Goal: Task Accomplishment & Management: Use online tool/utility

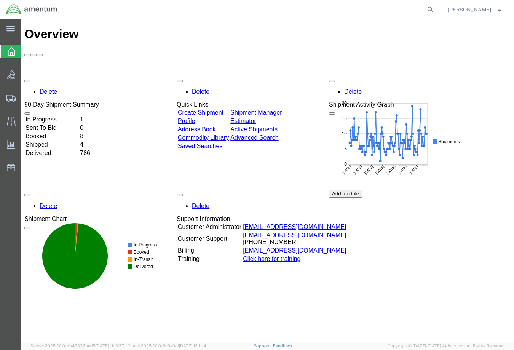
click at [217, 109] on link "Create Shipment" at bounding box center [201, 112] width 46 height 6
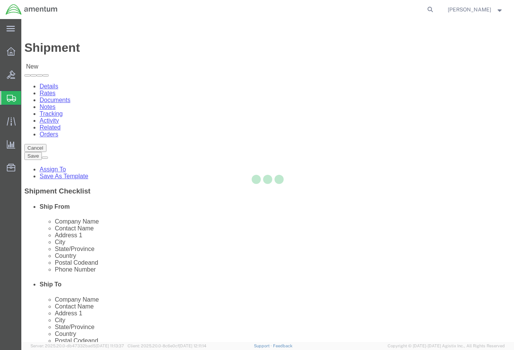
select select
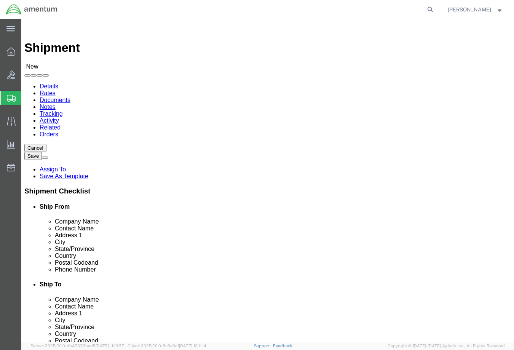
type input "WST"
select select "49945"
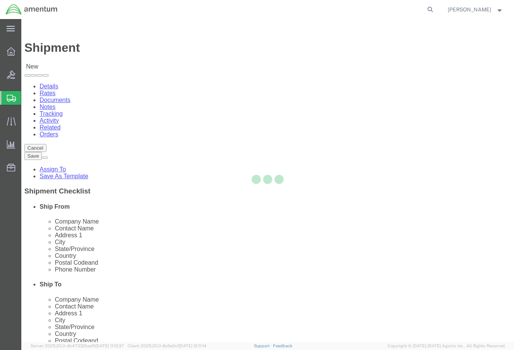
type input "Amentum Services, Inc"
type input "[PERSON_NAME]"
type input "[STREET_ADDRESS][PERSON_NAME]"
type input "Bldg. #2"
type input "San Antonio"
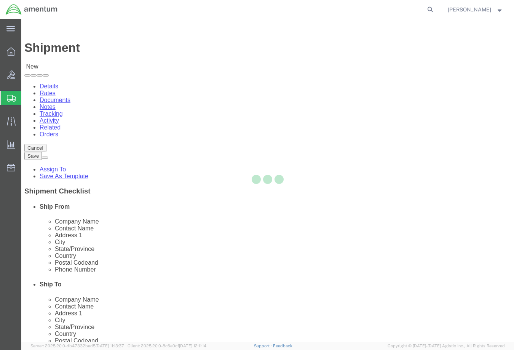
type input "78216"
type input "[PHONE_NUMBER]"
type input "[PERSON_NAME][EMAIL_ADDRESS][PERSON_NAME][DOMAIN_NAME]"
checkbox input "true"
select select "[GEOGRAPHIC_DATA]"
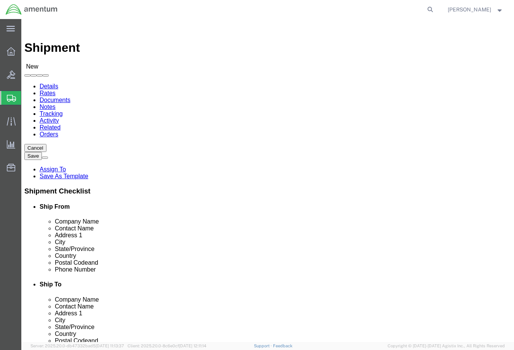
drag, startPoint x: 118, startPoint y: 167, endPoint x: 39, endPoint y: 176, distance: 79.7
click div "Location [GEOGRAPHIC_DATA], [GEOGRAPHIC_DATA] My Profile Location [PHONE_NUMBER…"
type input "[PERSON_NAME]"
click input "[PERSON_NAME][EMAIL_ADDRESS][PERSON_NAME][DOMAIN_NAME]"
type input "[PERSON_NAME][EMAIL_ADDRESS][PERSON_NAME][DOMAIN_NAME]"
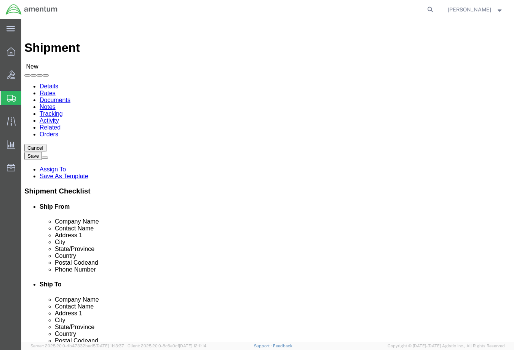
type input "wsa"
select select "49914"
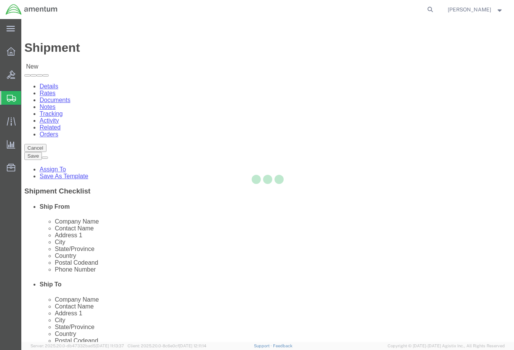
type input "Amentum Services, Inc"
type input "[PERSON_NAME]"
type input "[STREET_ADDRESS]"
type input "San [PERSON_NAME]"
type input "76904"
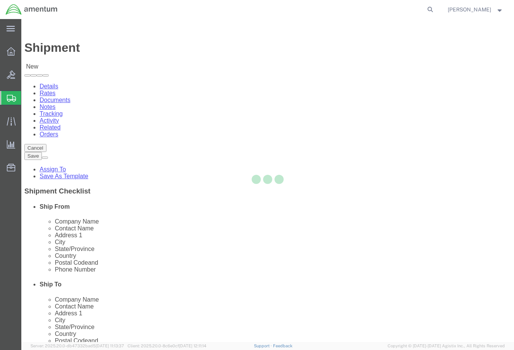
type input "[PHONE_NUMBER]"
type input "[PERSON_NAME][EMAIL_ADDRESS][PERSON_NAME][DOMAIN_NAME]"
checkbox input "true"
select select "[GEOGRAPHIC_DATA]"
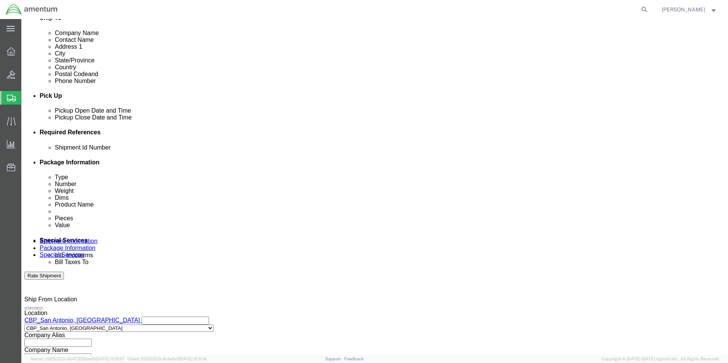
scroll to position [254, 0]
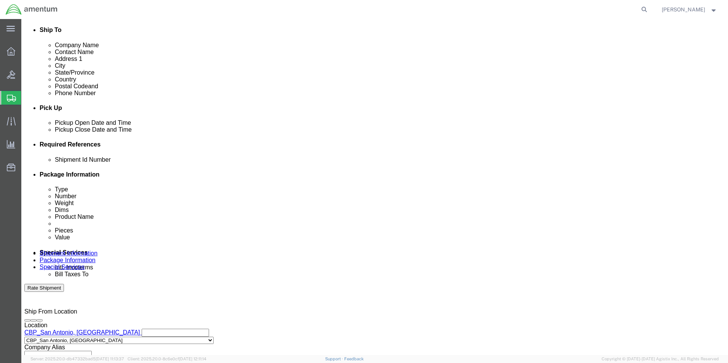
click div "[DATE] 5:00 PM"
type input "6:00 PM"
click button "Apply"
click button "Add reference"
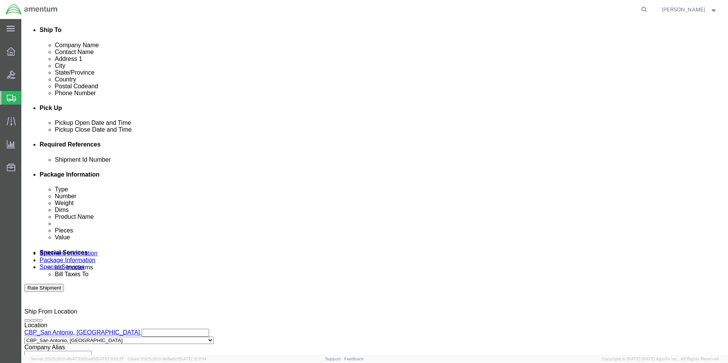
click button "Add reference"
click input "text"
type input "517-008609 / 517-008612"
click select "Select Account Type Activity ID Airline Appointment Number ASN Batch Request # …"
select select "DEPT"
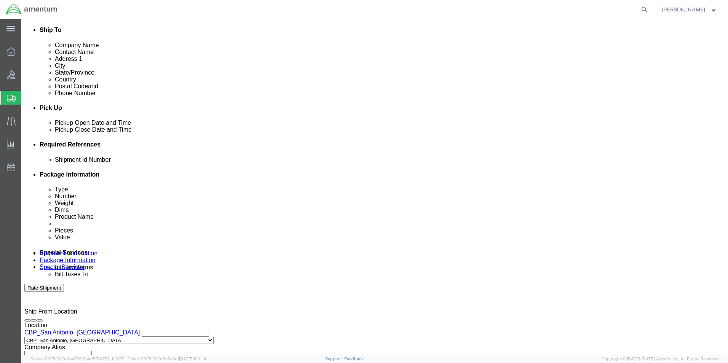
click select "Select Account Type Activity ID Airline Appointment Number ASN Batch Request # …"
type input "CBP"
select select "PROJNUM"
type input "6118.04.03.2219.000.WST.0000"
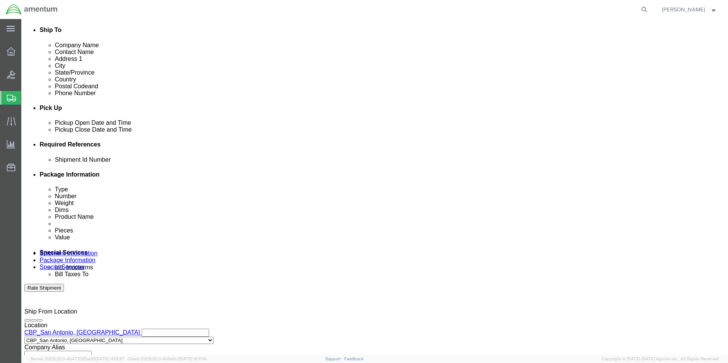
click select "Select Account Type Activity ID Airline Appointment Number ASN Batch Request # …"
select select "CUSTREF"
click select "Select Account Type Activity ID Airline Appointment Number ASN Batch Request # …"
click input "text"
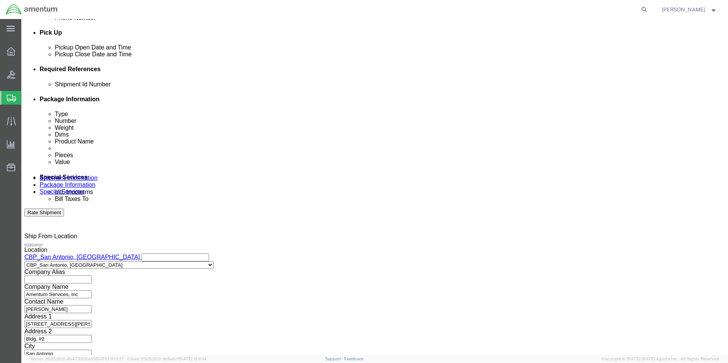
scroll to position [331, 0]
type input "SCISSORS LINK"
click select "Select Air Less than Truckload Multi-Leg Ocean Freight Rail Small Parcel Truckl…"
select select "SMAL"
click select "Select Air Less than Truckload Multi-Leg Ocean Freight Rail Small Parcel Truckl…"
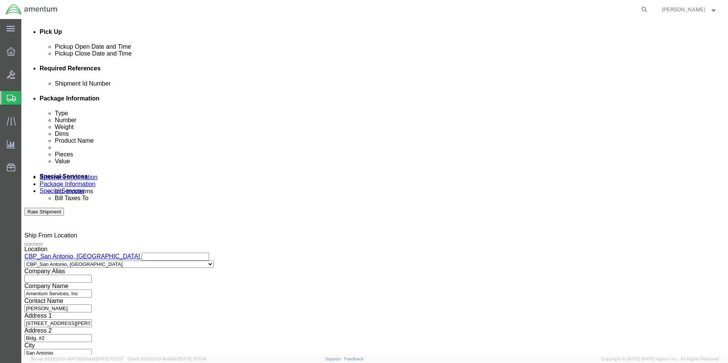
click div
click button "Continue"
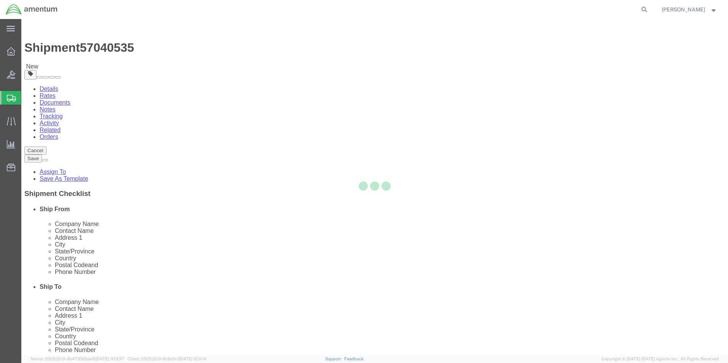
select select "YRPK"
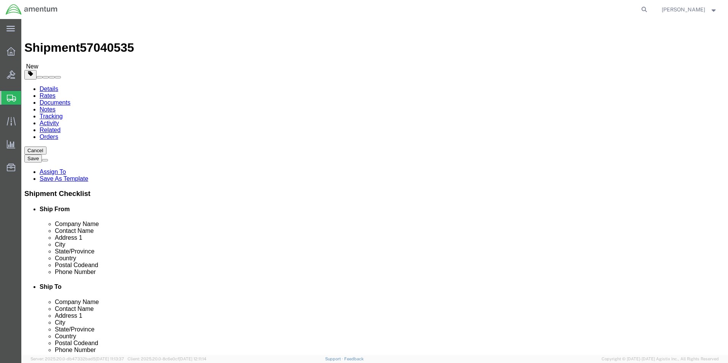
click input "text"
type input "12"
type input "10"
type input "8"
click input "0.00"
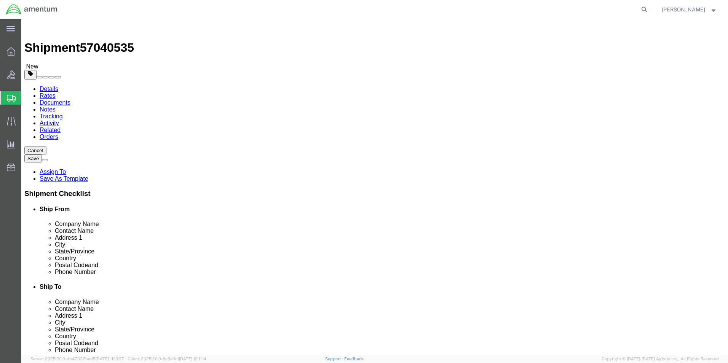
type input "0"
type input "3.6"
click link "Add Content"
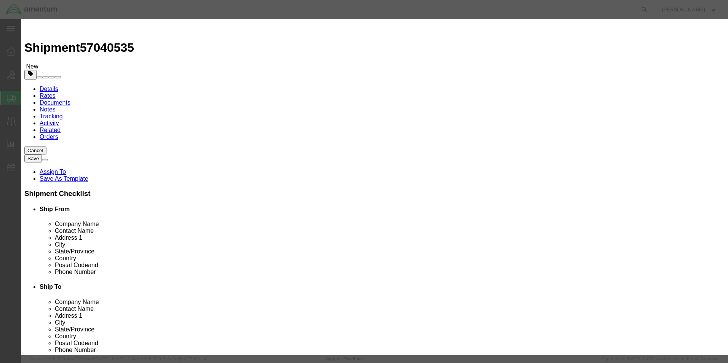
click input "text"
type input "SCISSORS LINK"
click input "0"
type input "2"
click input "text"
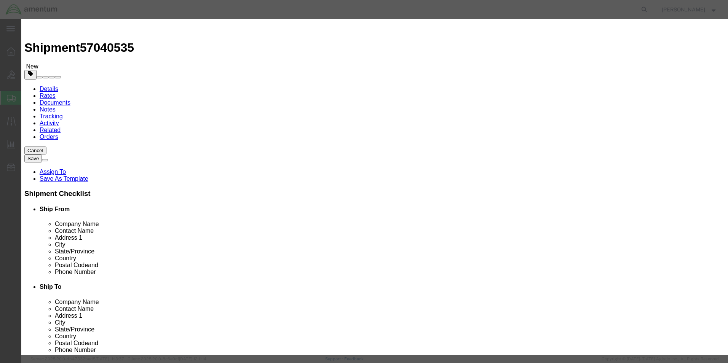
type input "1"
type input "3"
type input "2500"
click textarea
type textarea "PN: 350A37-1126-03 SN: SD7004, SD2531"
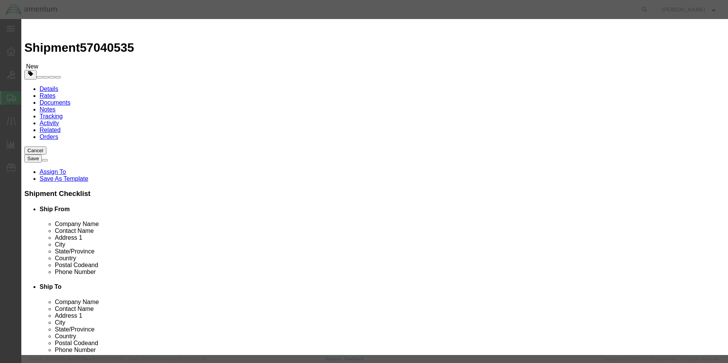
click button "Save & Close"
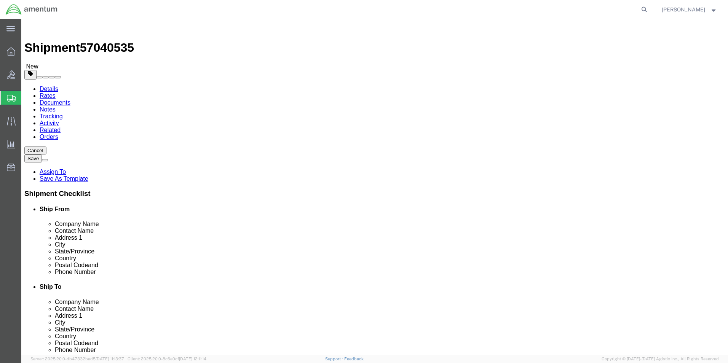
click button "Rate Shipment"
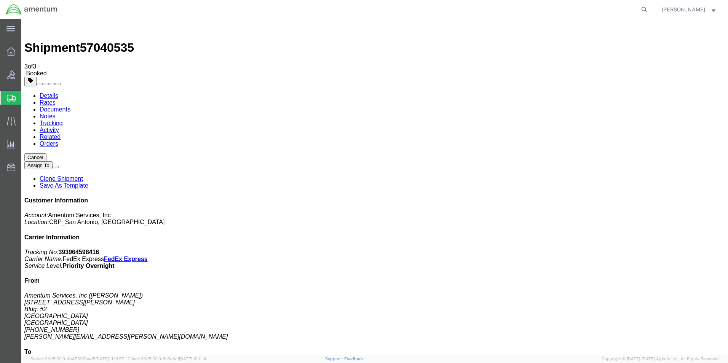
drag, startPoint x: 317, startPoint y: 134, endPoint x: 327, endPoint y: 153, distance: 21.3
click at [48, 93] on link "Details" at bounding box center [49, 96] width 19 height 6
click link "Schedule pickup request"
